Goal: Task Accomplishment & Management: Use online tool/utility

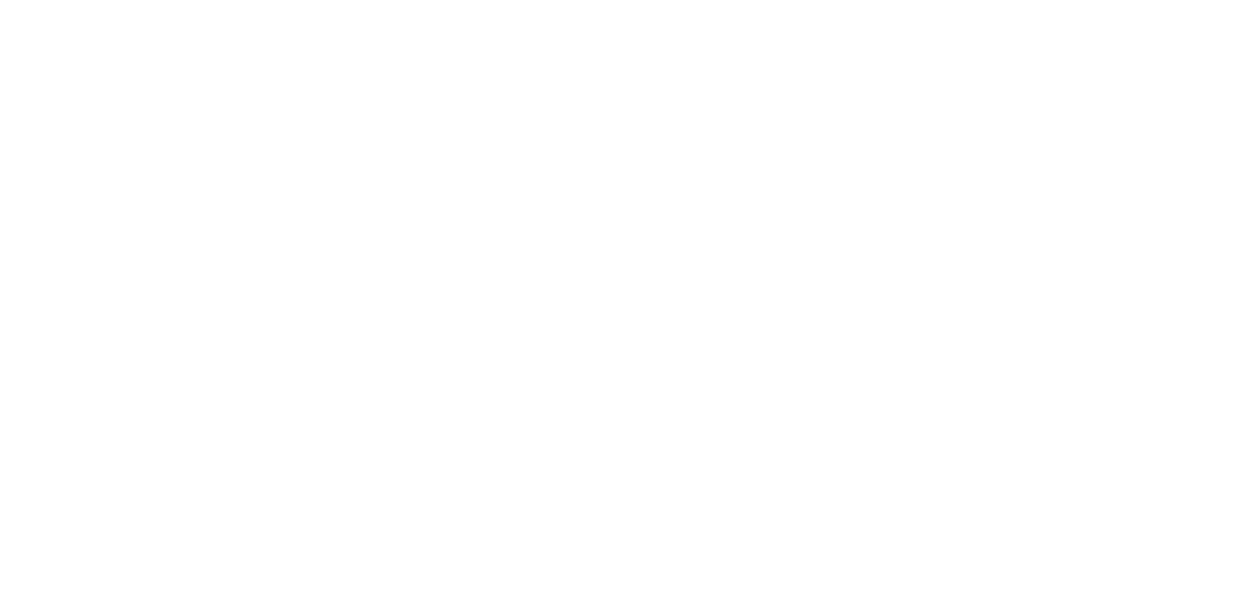
click at [762, 8] on html "Your version of Internet Explorer is outdated and not supported. Please upgrade…" at bounding box center [630, 4] width 1260 height 8
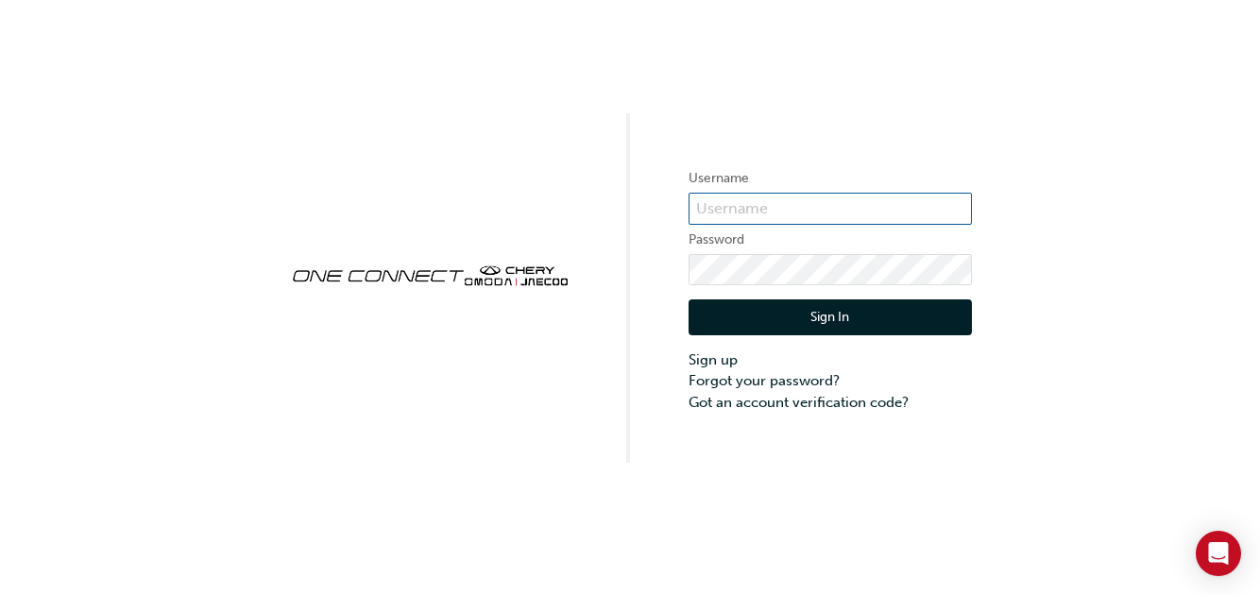
click at [803, 219] on input "text" at bounding box center [829, 209] width 283 height 32
type input "CHAU0659"
click at [798, 325] on button "Sign In" at bounding box center [829, 317] width 283 height 36
